Goal: Transaction & Acquisition: Purchase product/service

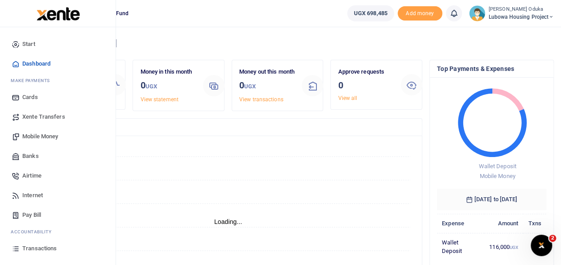
click at [45, 133] on span "Mobile Money" at bounding box center [40, 136] width 36 height 9
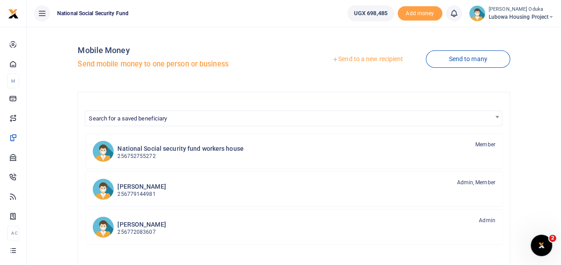
click at [359, 59] on link "Send to a new recipient" at bounding box center [367, 59] width 116 height 16
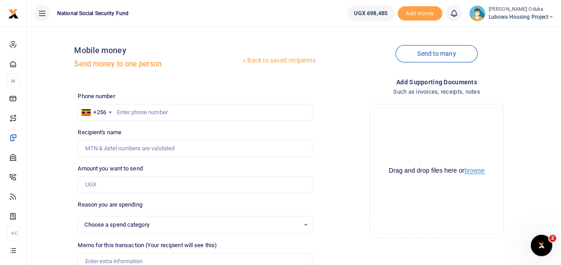
click at [475, 172] on button "browse" at bounding box center [474, 170] width 20 height 7
select select
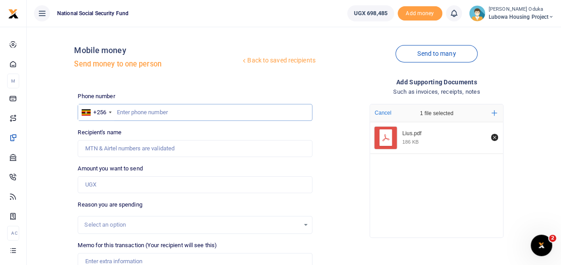
click at [147, 112] on input "text" at bounding box center [195, 112] width 234 height 17
type input "700583673"
click at [110, 184] on input "Amount you want to send" at bounding box center [195, 184] width 234 height 17
type input "Tushabe Julius"
type input "470,000"
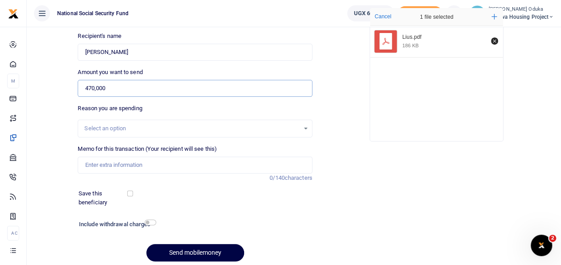
scroll to position [101, 0]
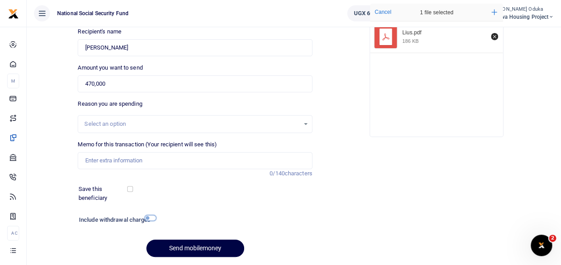
click at [152, 216] on input "checkbox" at bounding box center [150, 218] width 12 height 6
checkbox input "true"
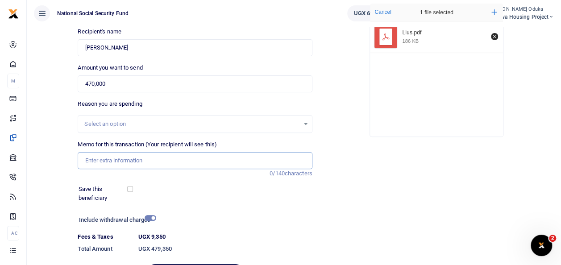
click at [112, 159] on input "Memo for this transaction (Your recipient will see this)" at bounding box center [195, 160] width 234 height 17
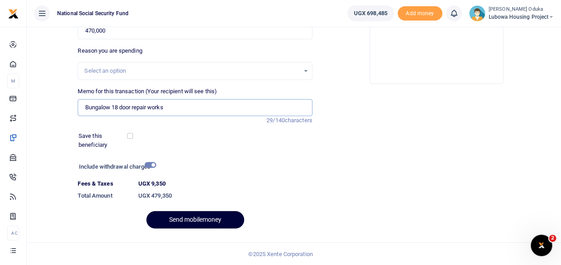
type input "Bungalow 18 door repair works"
click at [193, 211] on button "Send mobilemoney" at bounding box center [195, 219] width 98 height 17
